Goal: Task Accomplishment & Management: Use online tool/utility

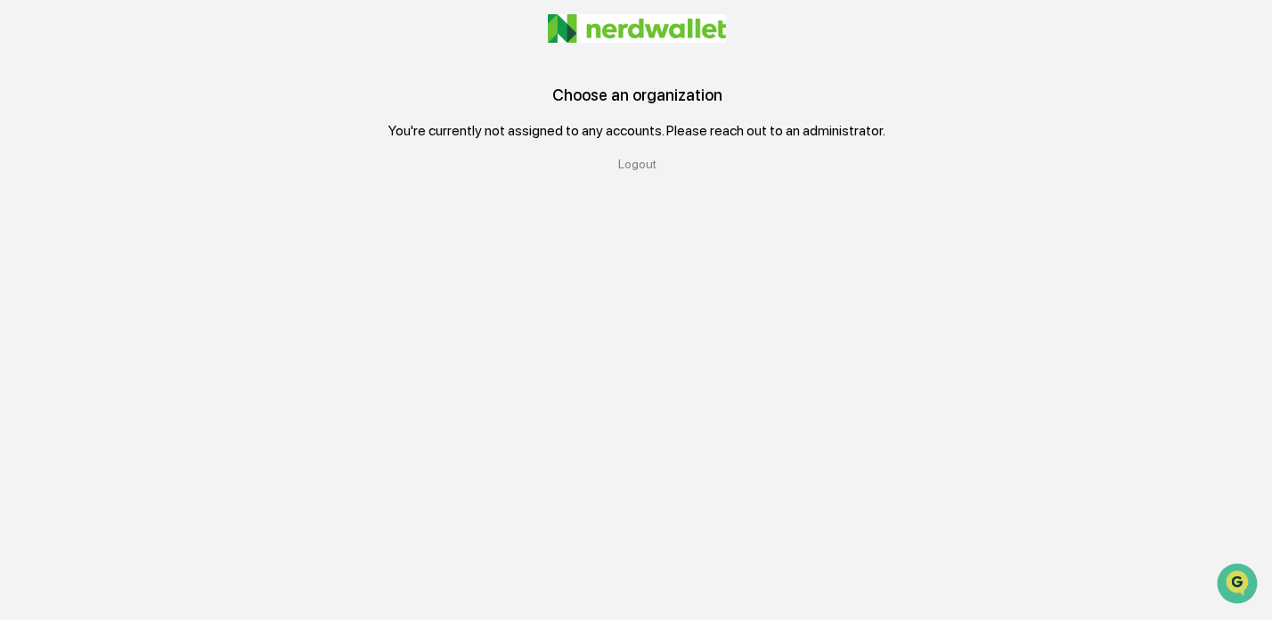
click at [650, 166] on div "Logout" at bounding box center [637, 164] width 1145 height 14
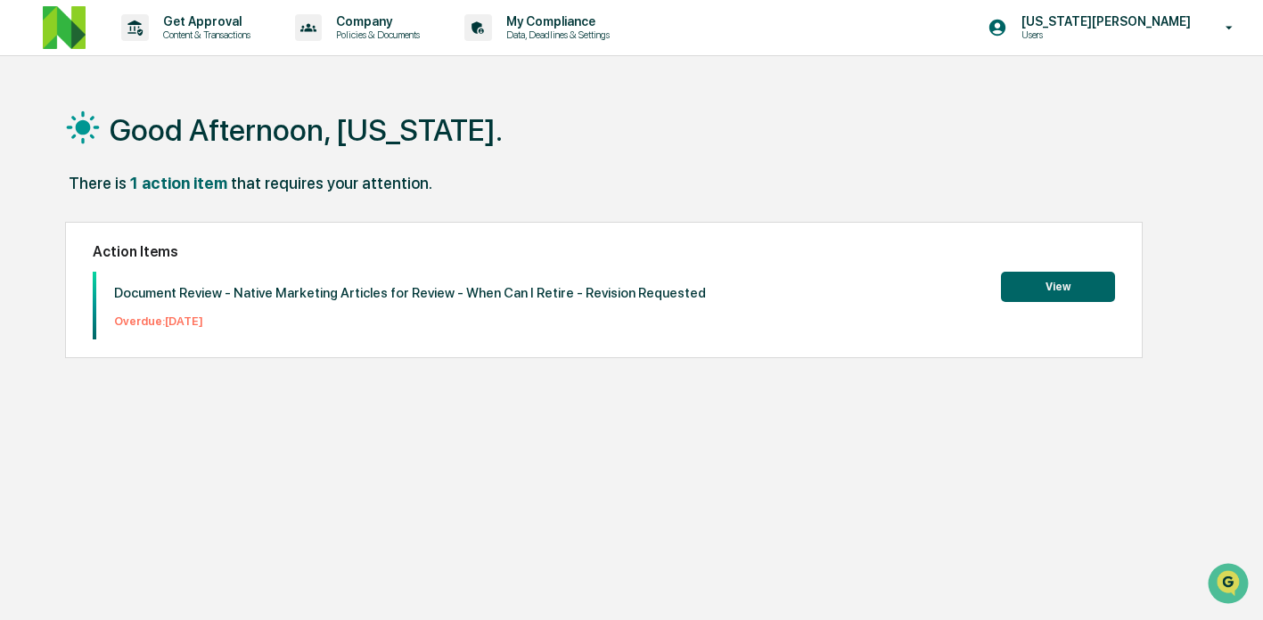
click at [159, 182] on div "1 action item" at bounding box center [178, 183] width 97 height 19
click at [211, 59] on div "Get Approval Content & Transactions Company Policies & Documents My Compliance …" at bounding box center [631, 352] width 1263 height 705
click at [223, 15] on p "Get Approval" at bounding box center [204, 21] width 110 height 14
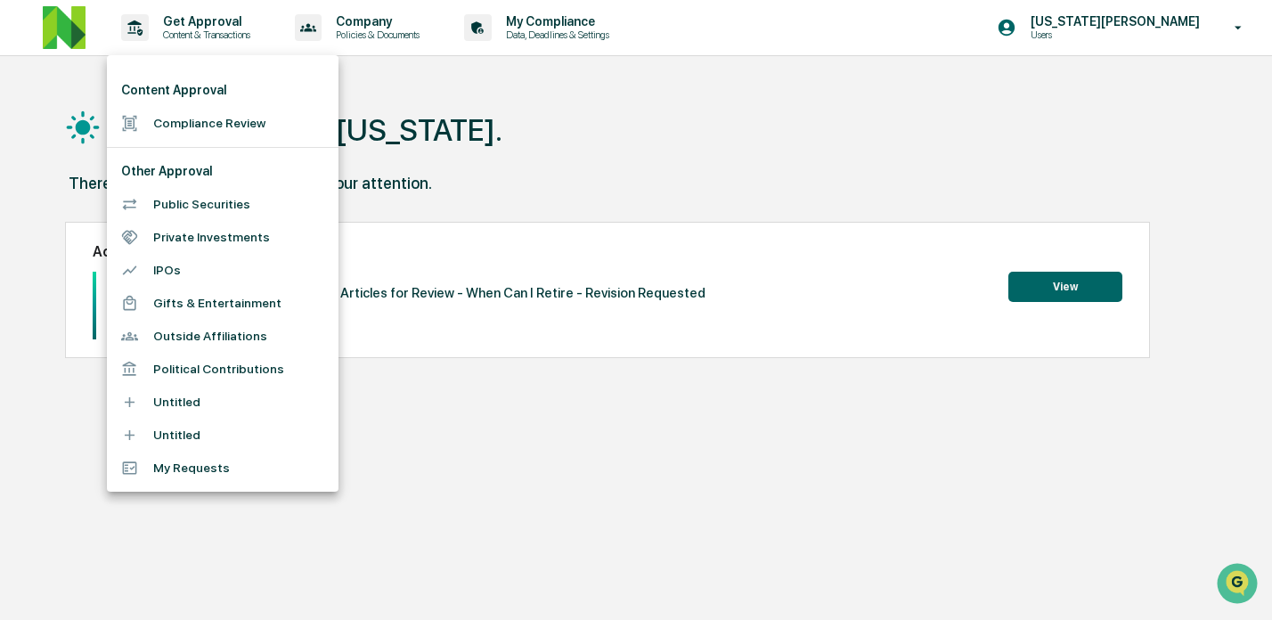
click at [1201, 20] on div at bounding box center [636, 310] width 1272 height 620
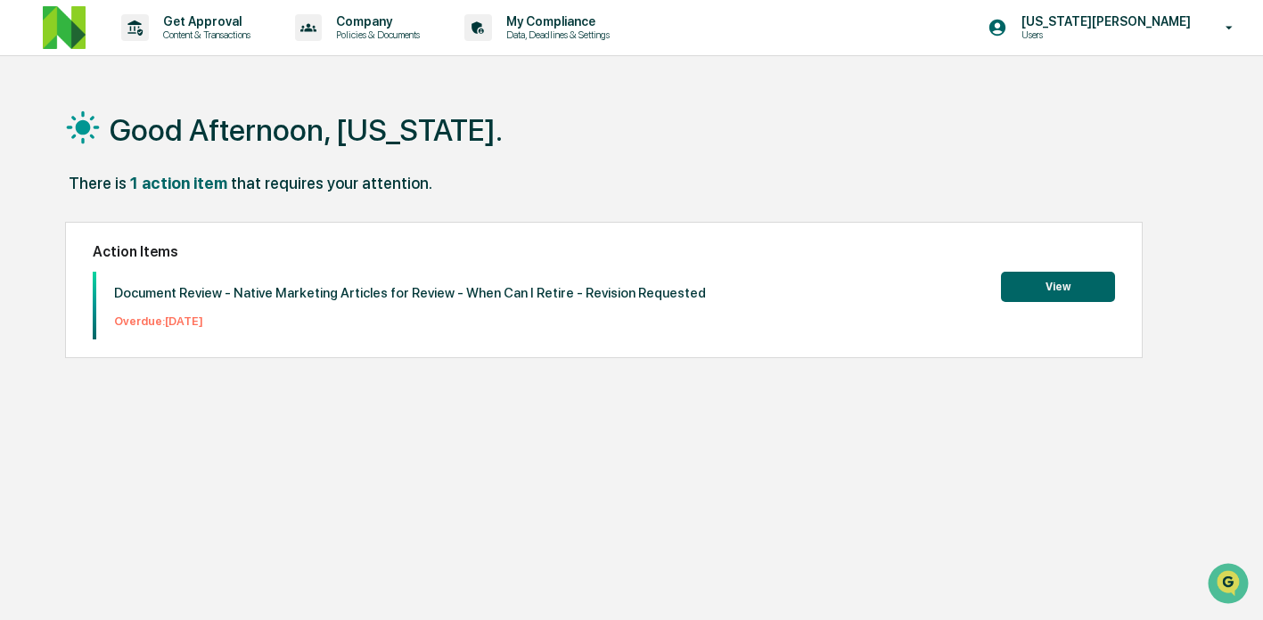
click at [1132, 37] on div "Content Approval Compliance Review Other Approval Public Securities Private Inv…" at bounding box center [631, 310] width 1263 height 620
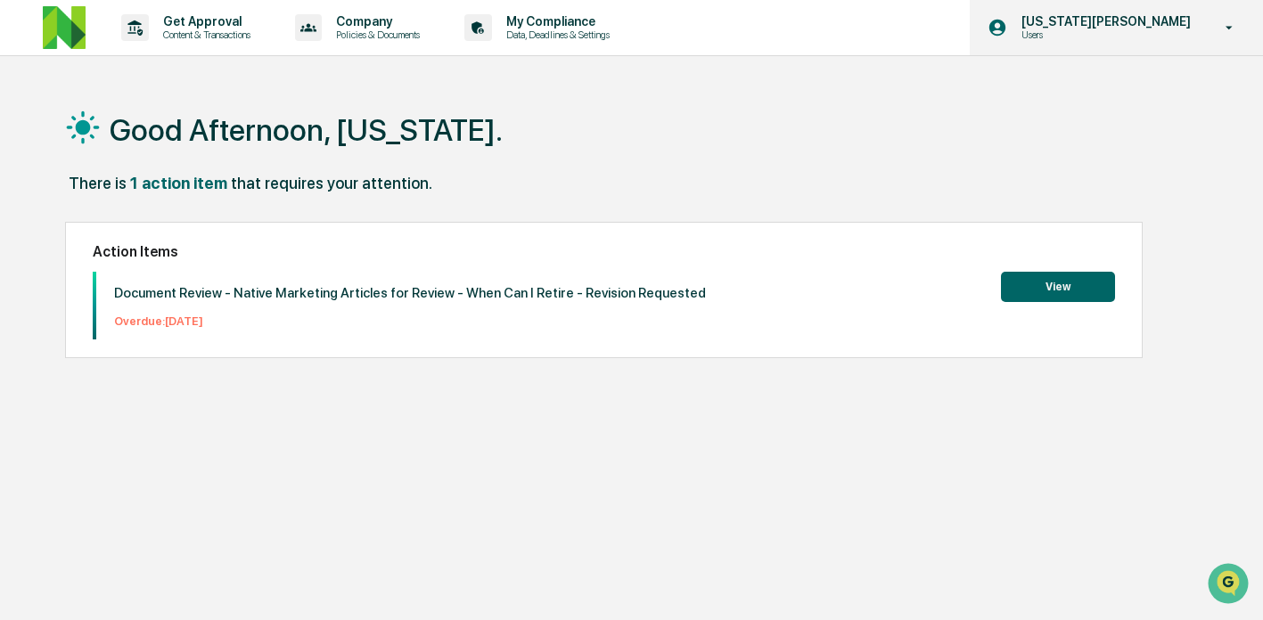
click at [1192, 15] on p "[US_STATE][PERSON_NAME]" at bounding box center [1103, 21] width 192 height 14
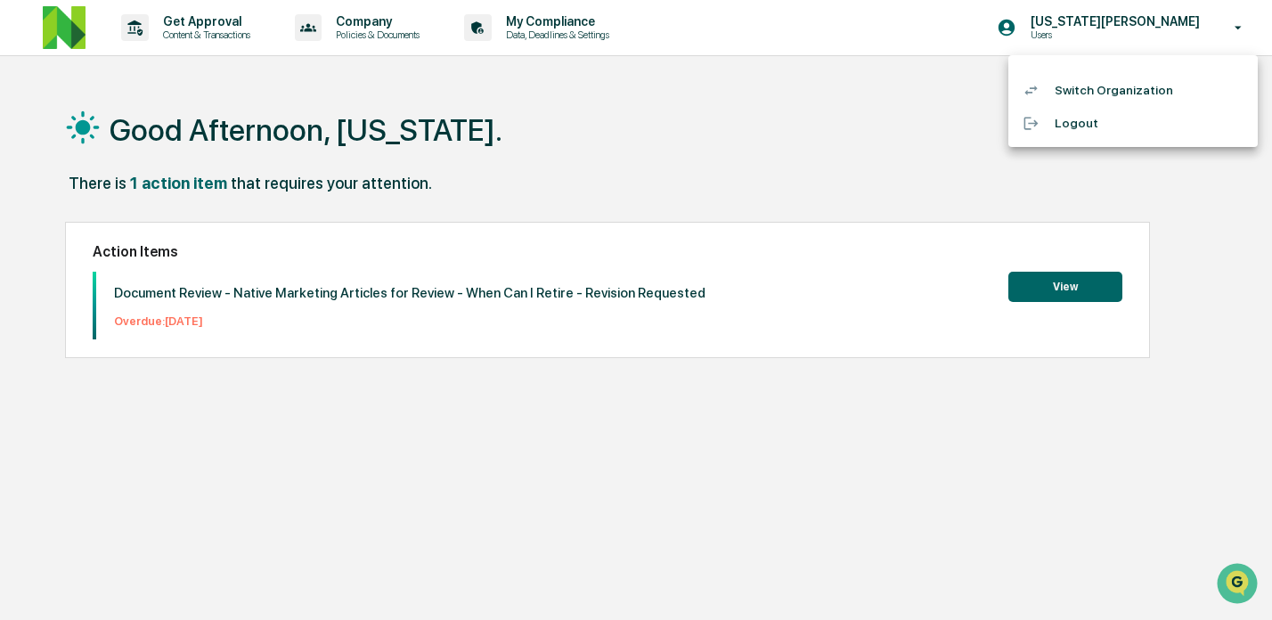
click at [1086, 92] on li "Switch Organization" at bounding box center [1133, 90] width 249 height 33
